Goal: Information Seeking & Learning: Understand process/instructions

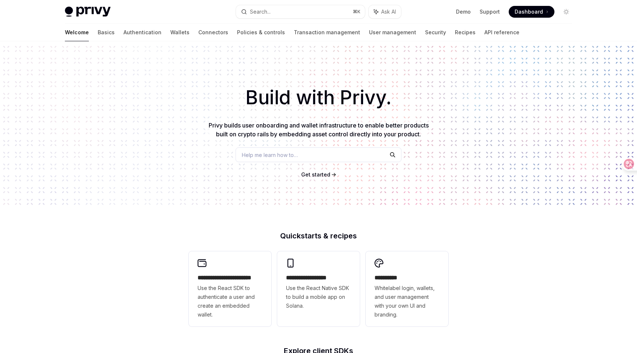
scroll to position [43, 0]
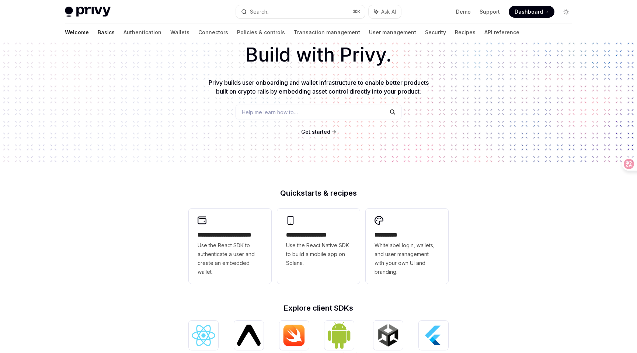
click at [98, 32] on link "Basics" at bounding box center [106, 33] width 17 height 18
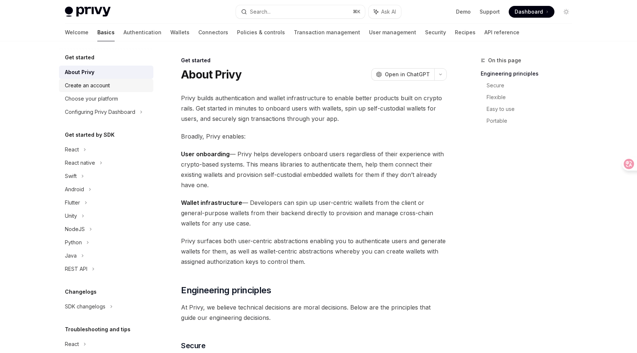
click at [98, 90] on link "Create an account" at bounding box center [106, 85] width 94 height 13
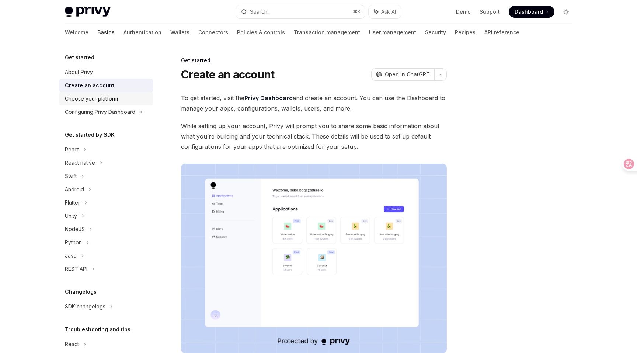
click at [97, 104] on link "Choose your platform" at bounding box center [106, 98] width 94 height 13
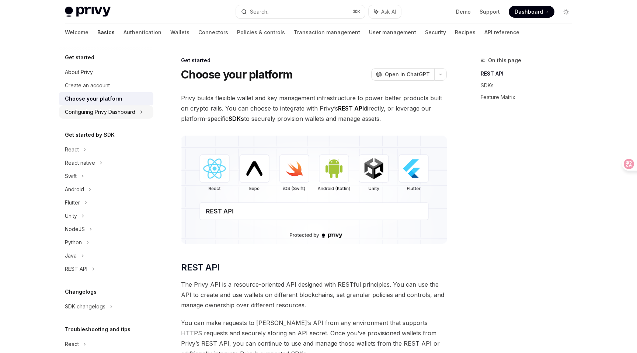
click at [98, 115] on div "Configuring Privy Dashboard" at bounding box center [100, 112] width 70 height 9
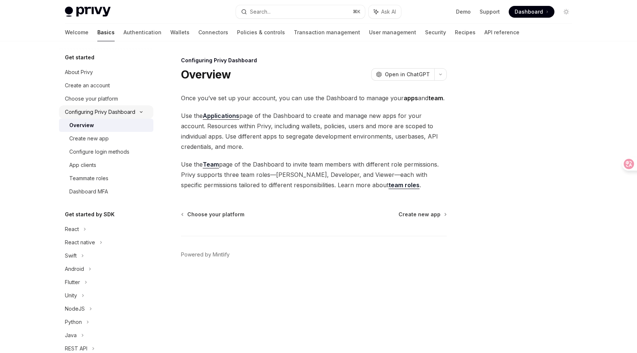
click at [101, 111] on div "Configuring Privy Dashboard" at bounding box center [100, 112] width 70 height 9
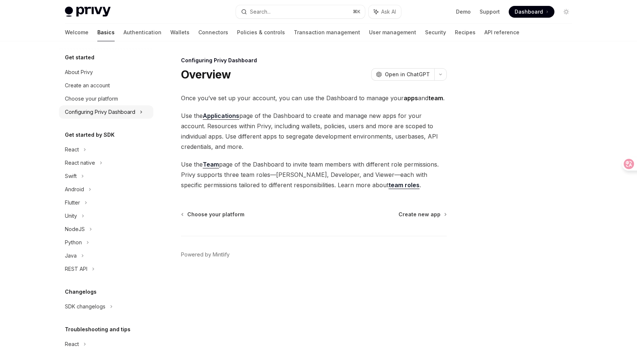
click at [100, 111] on div "Configuring Privy Dashboard" at bounding box center [100, 112] width 70 height 9
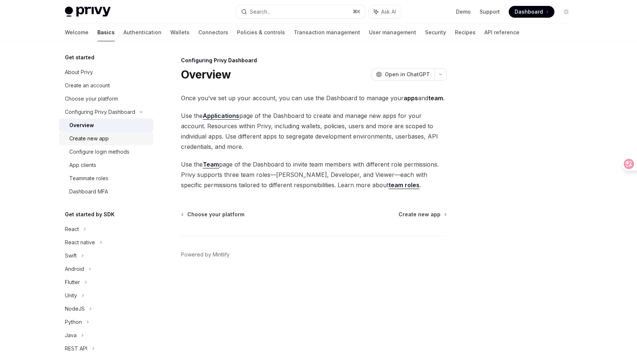
click at [92, 143] on link "Create new app" at bounding box center [106, 138] width 94 height 13
type textarea "*"
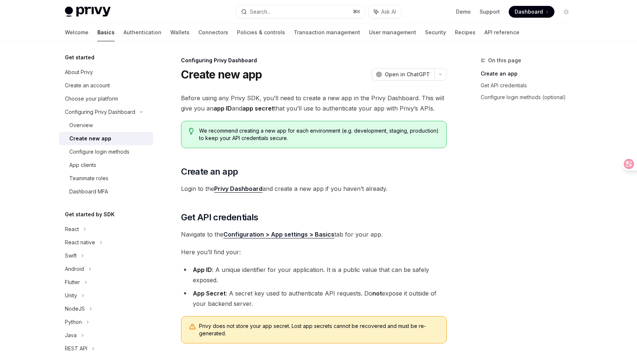
click at [547, 14] on icon at bounding box center [547, 11] width 1 height 7
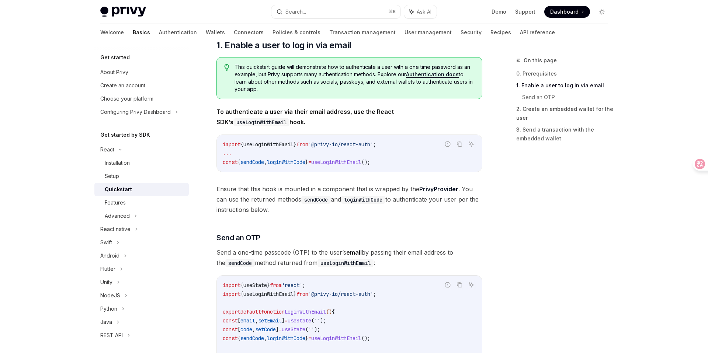
scroll to position [85, 0]
